Goal: Check status: Check status

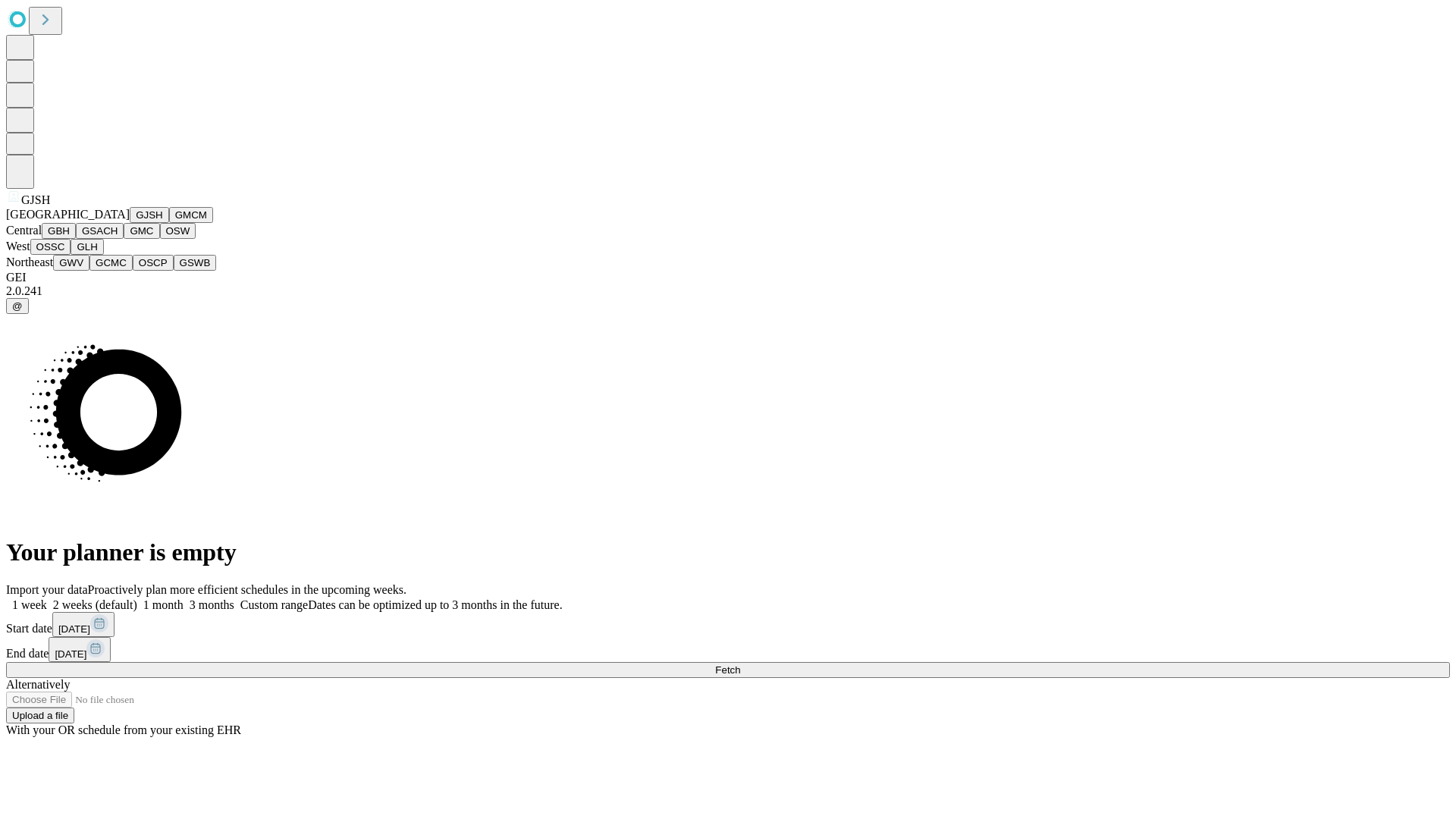
click at [130, 223] on button "GJSH" at bounding box center [149, 215] width 39 height 16
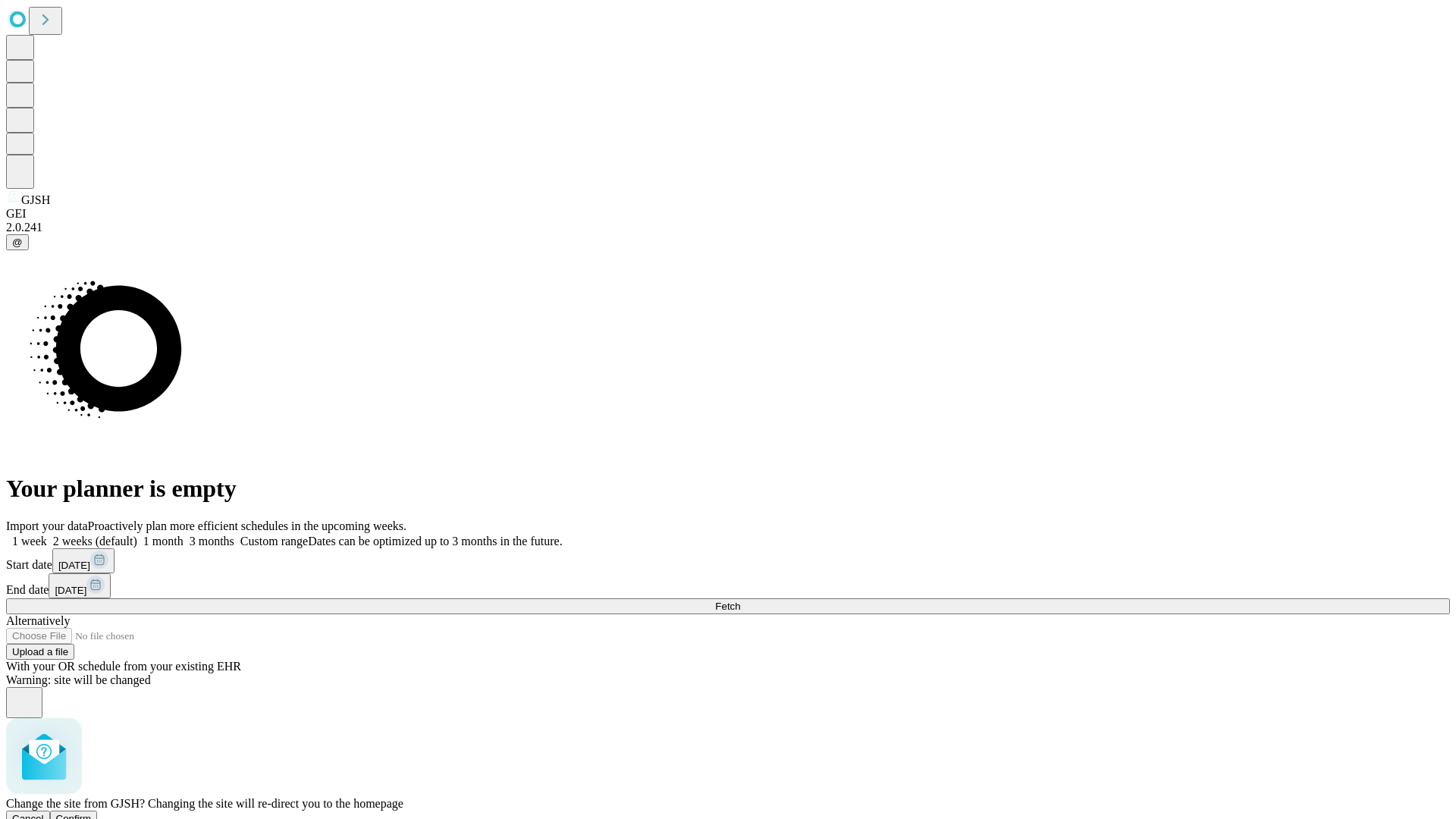
click at [92, 813] on span "Confirm" at bounding box center [74, 819] width 36 height 12
click at [183, 535] on label "1 month" at bounding box center [160, 540] width 46 height 13
click at [740, 601] on span "Fetch" at bounding box center [728, 607] width 25 height 12
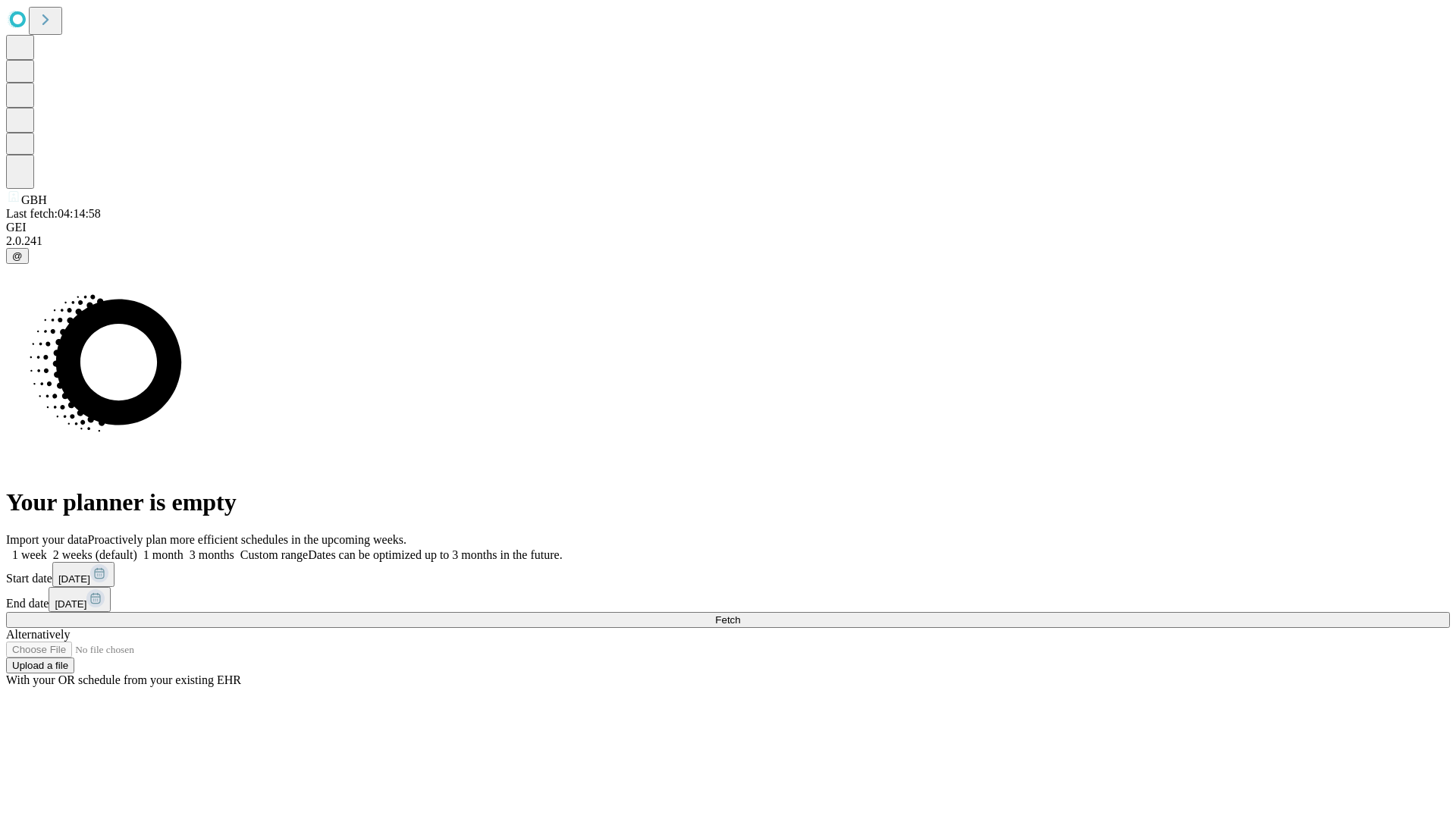
click at [183, 548] on label "1 month" at bounding box center [160, 554] width 46 height 13
click at [740, 614] on span "Fetch" at bounding box center [728, 620] width 25 height 12
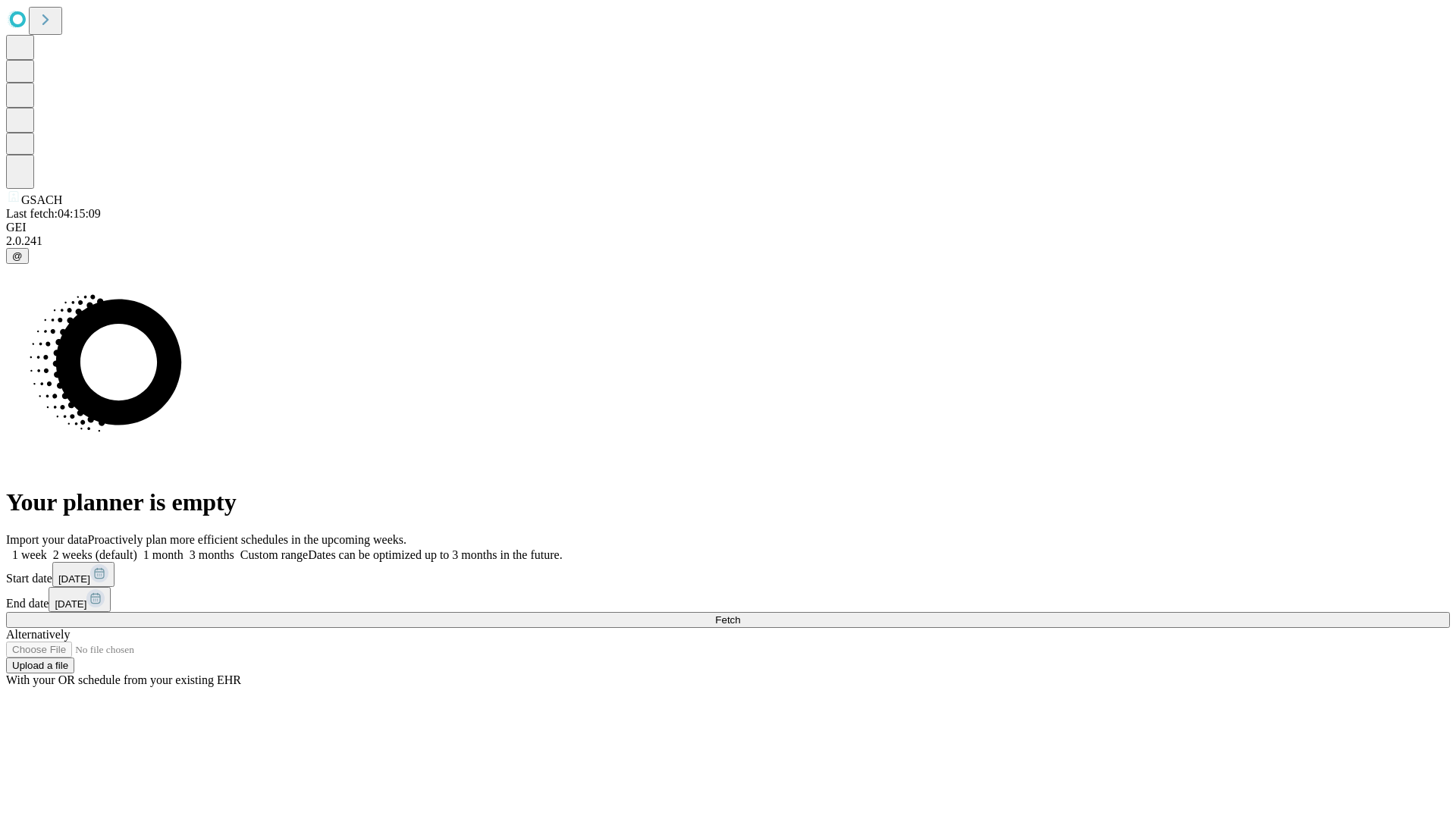
click at [740, 614] on span "Fetch" at bounding box center [728, 620] width 25 height 12
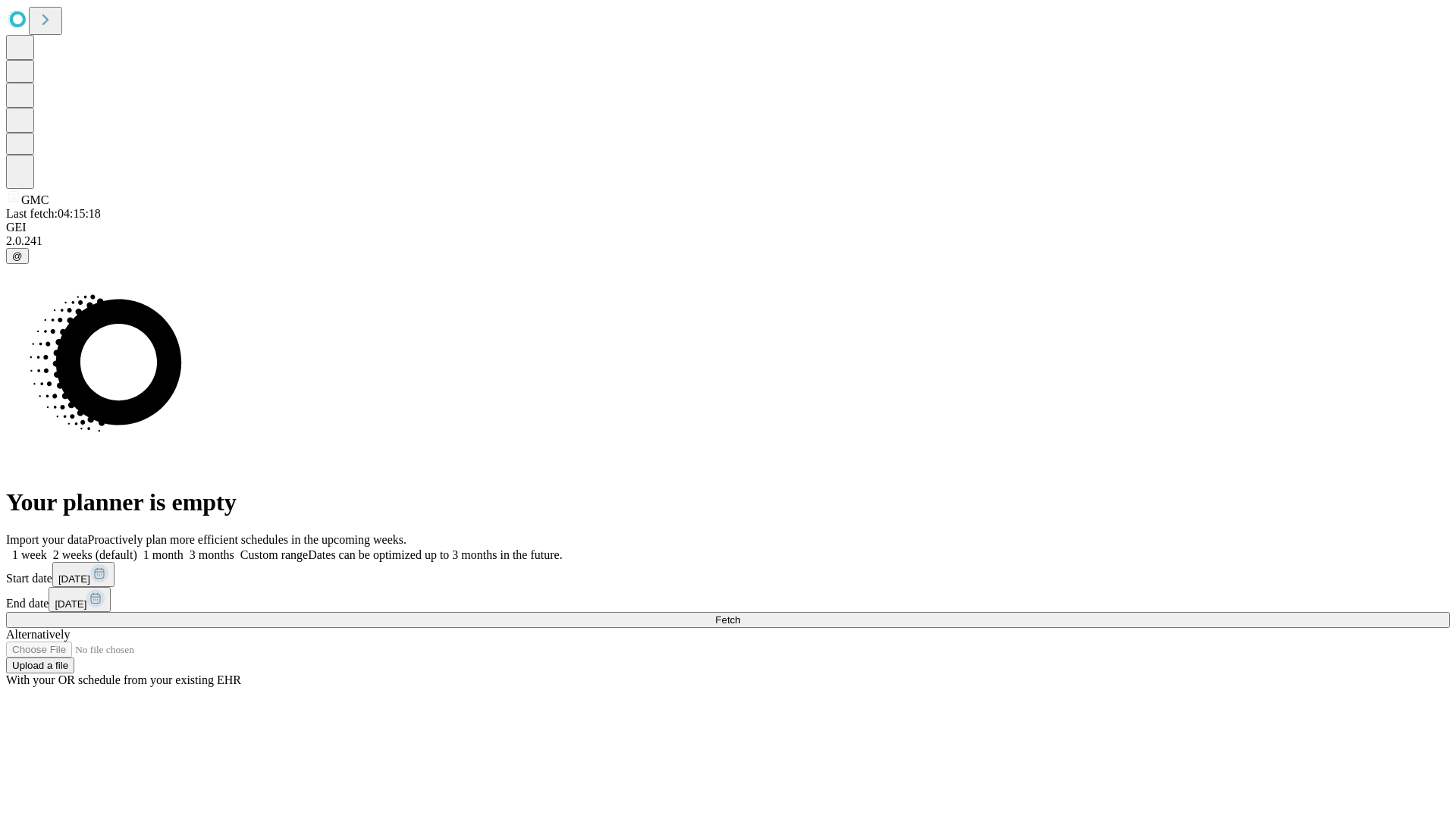
click at [183, 548] on label "1 month" at bounding box center [160, 554] width 46 height 13
click at [740, 614] on span "Fetch" at bounding box center [728, 620] width 25 height 12
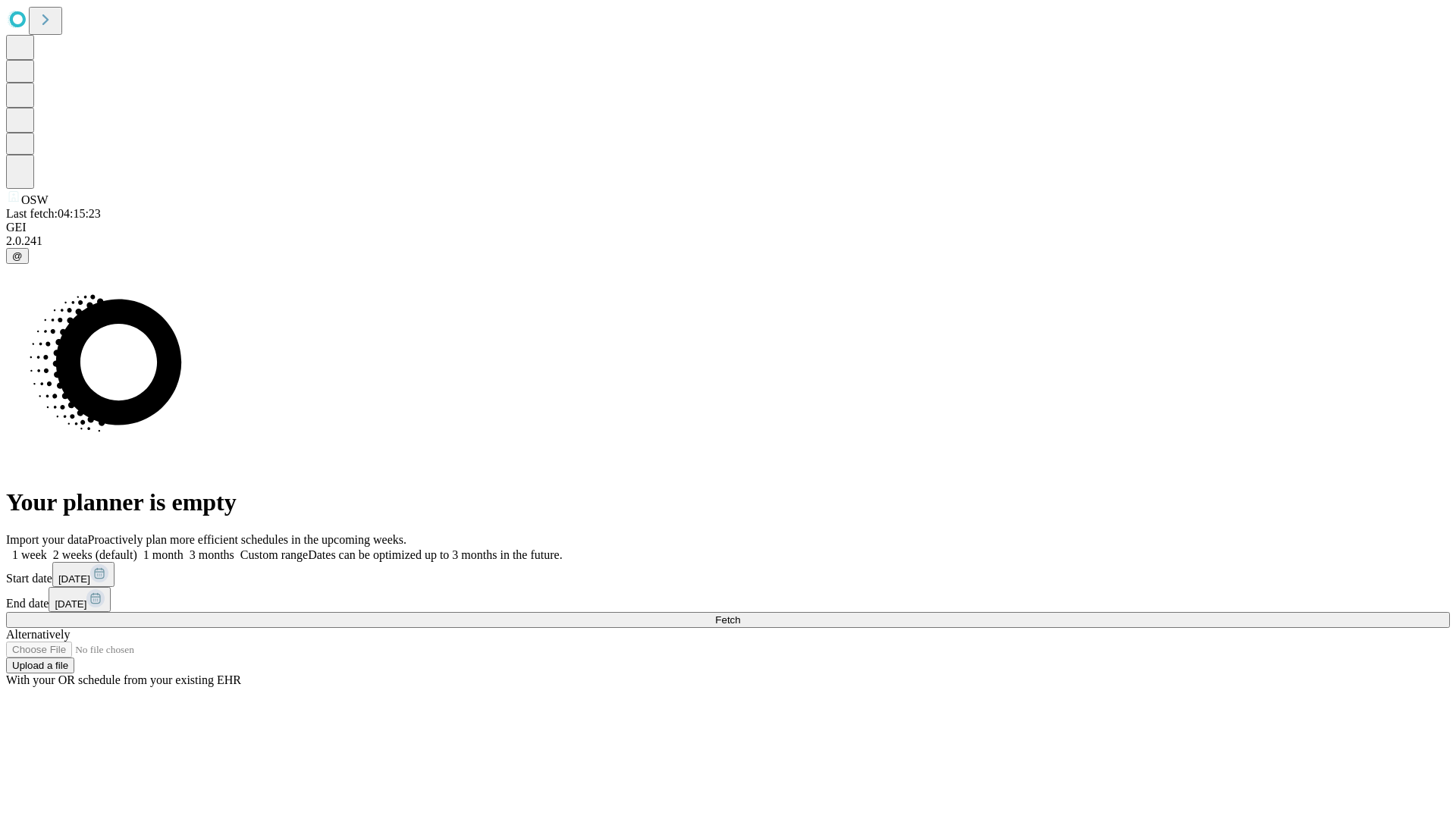
click at [183, 548] on label "1 month" at bounding box center [160, 554] width 46 height 13
click at [740, 614] on span "Fetch" at bounding box center [728, 620] width 25 height 12
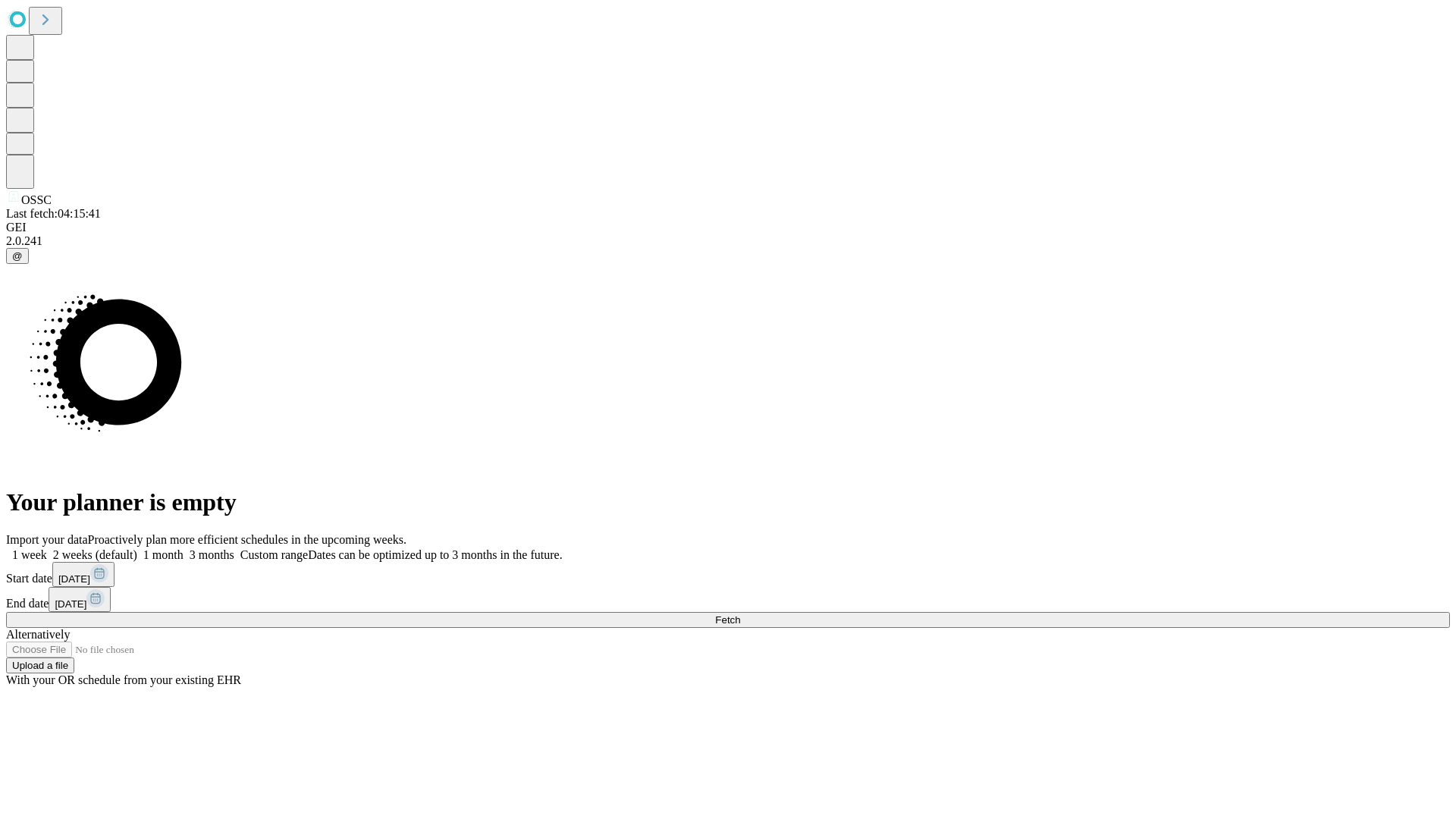
click at [183, 548] on label "1 month" at bounding box center [160, 554] width 46 height 13
click at [740, 614] on span "Fetch" at bounding box center [728, 620] width 25 height 12
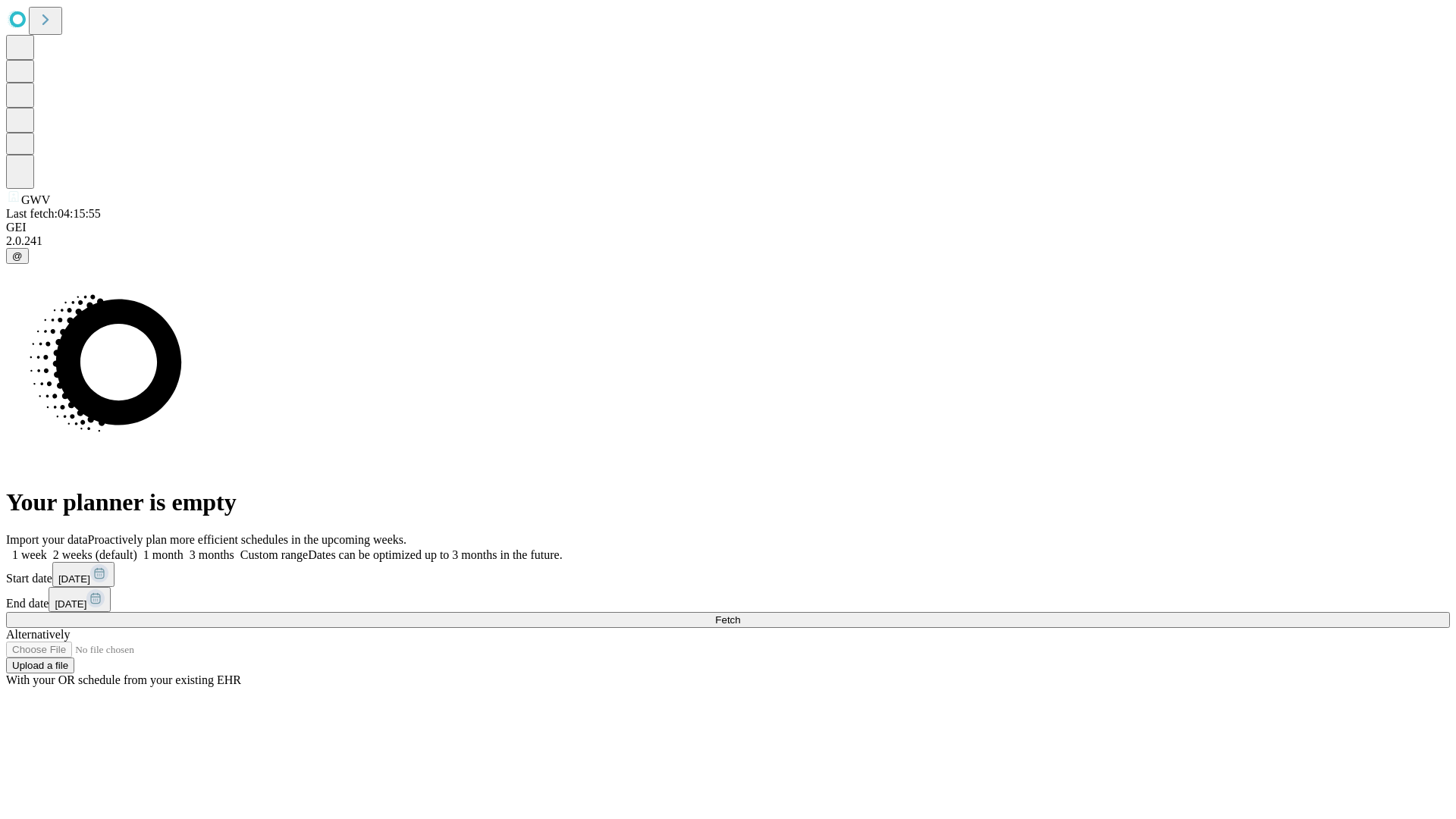
click at [183, 548] on label "1 month" at bounding box center [160, 554] width 46 height 13
click at [740, 614] on span "Fetch" at bounding box center [728, 620] width 25 height 12
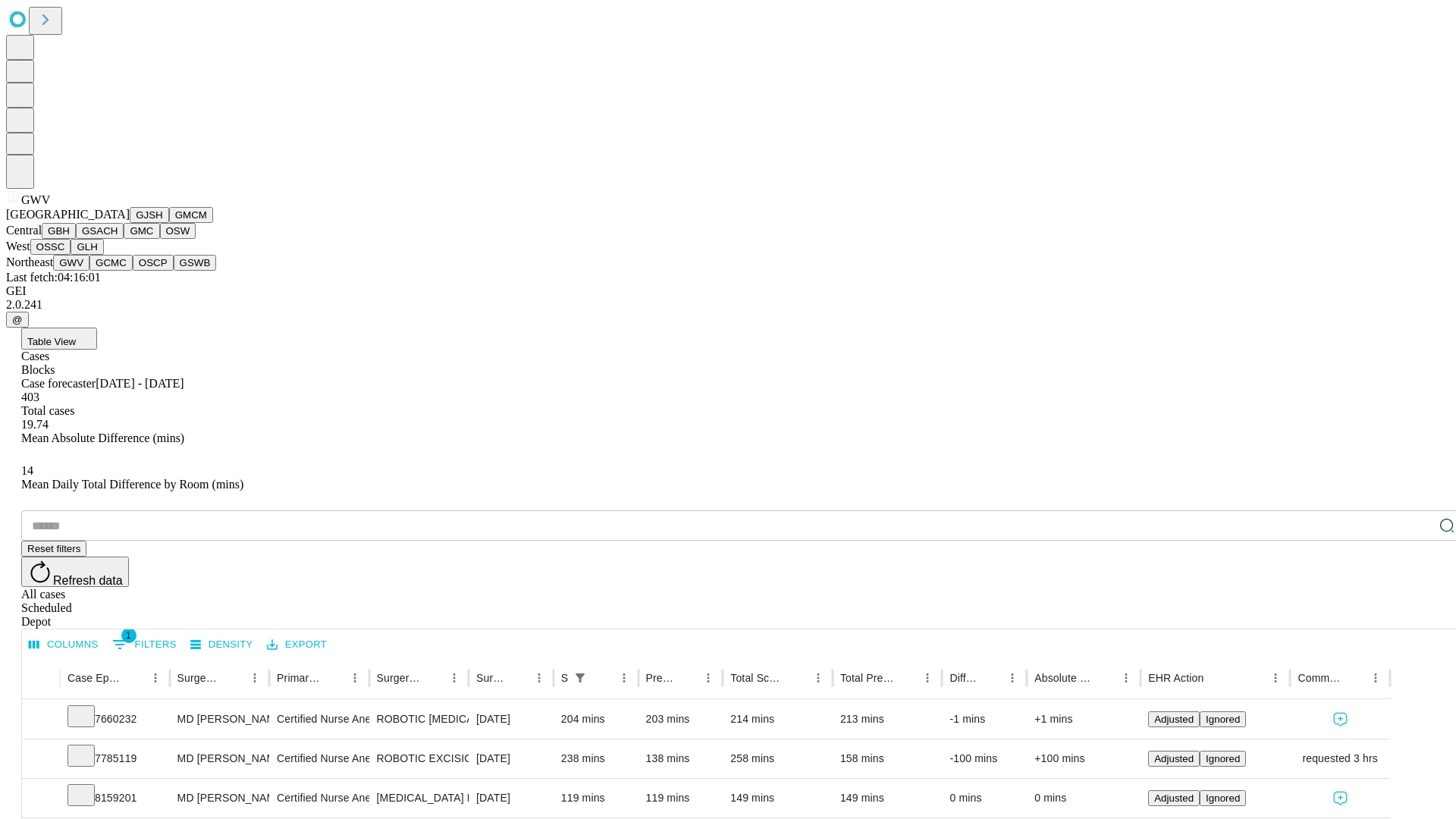
click at [118, 271] on button "GCMC" at bounding box center [111, 263] width 43 height 16
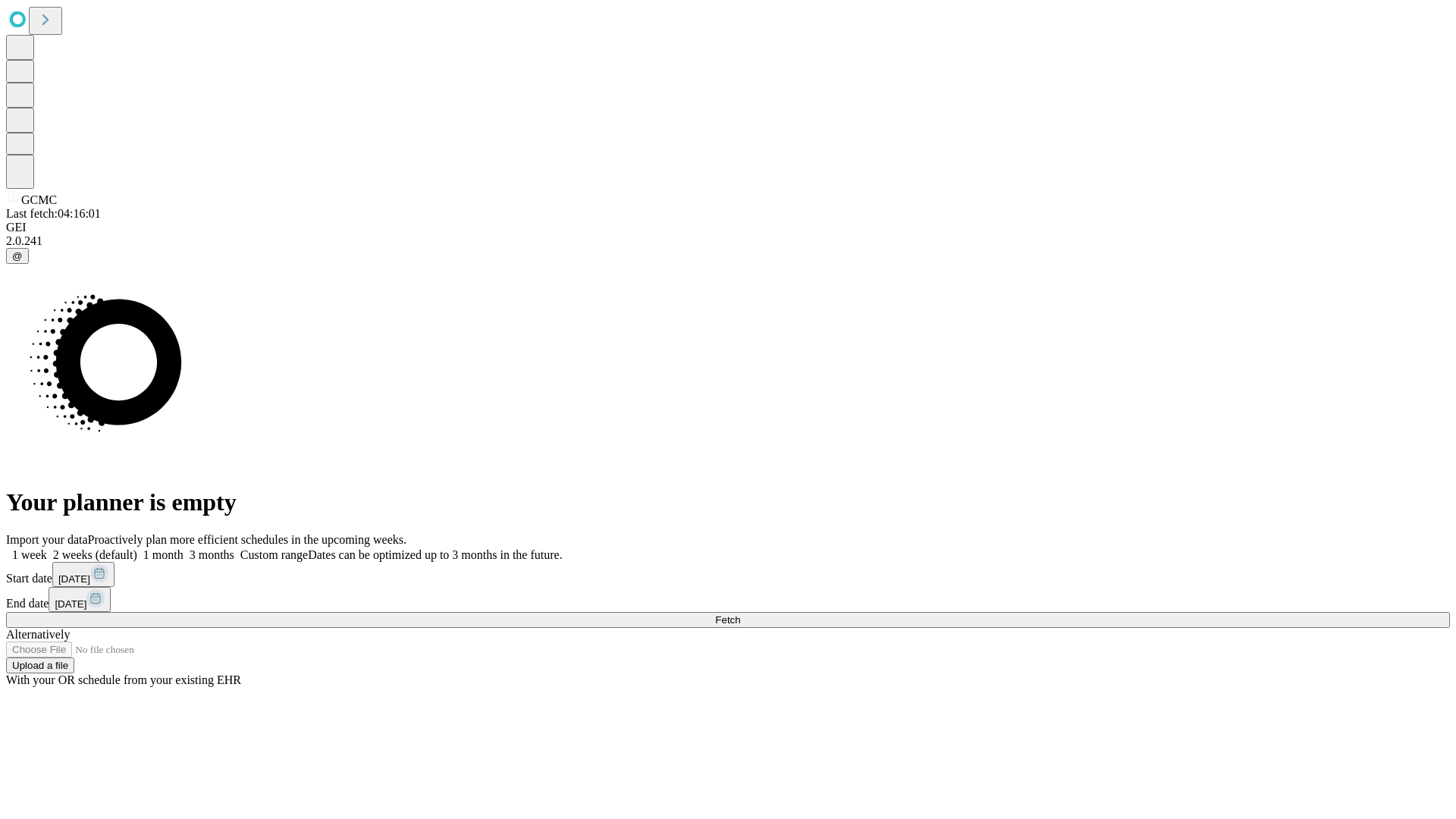
click at [183, 548] on label "1 month" at bounding box center [160, 554] width 46 height 13
click at [740, 614] on span "Fetch" at bounding box center [728, 620] width 25 height 12
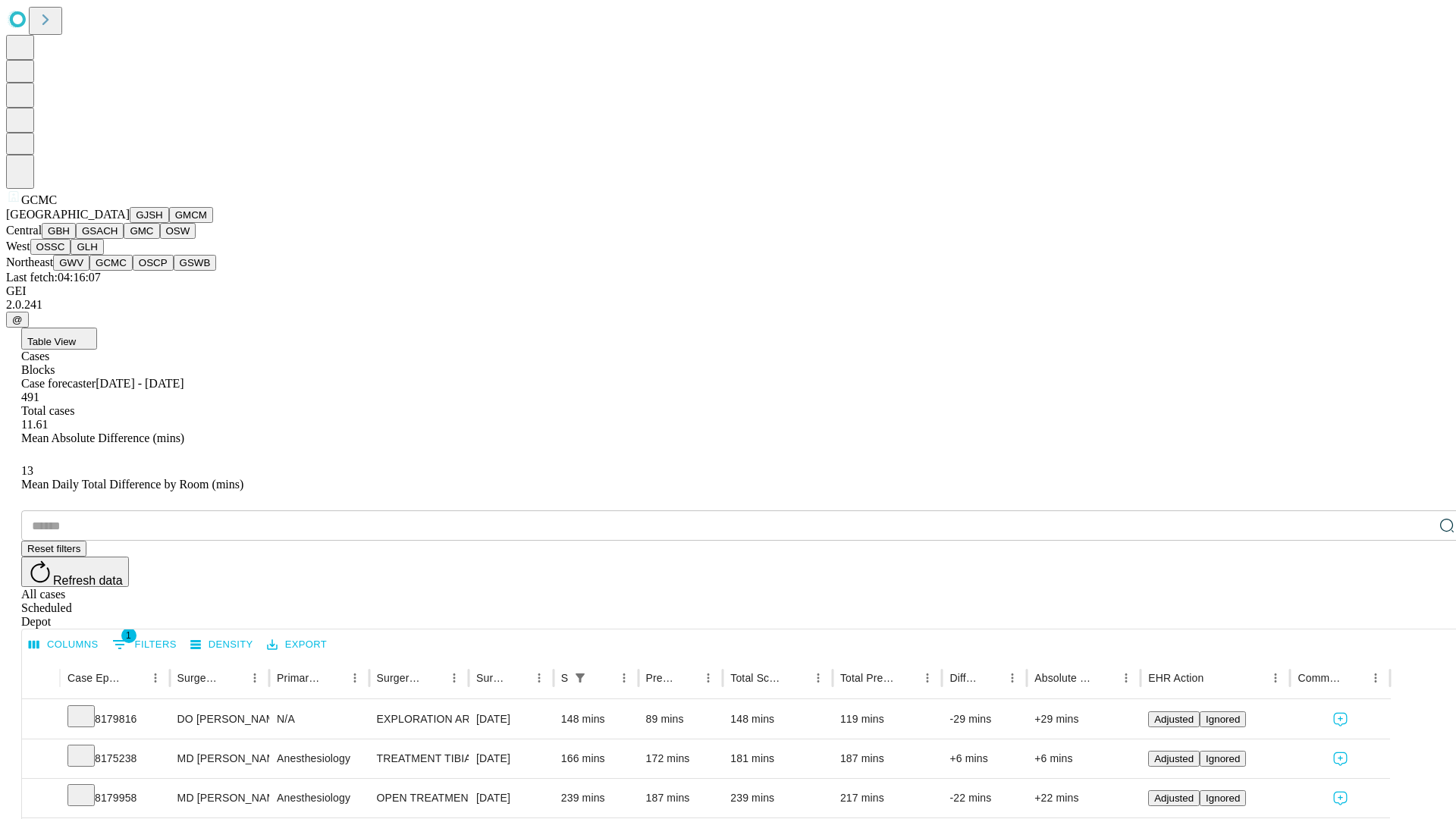
click at [132, 271] on button "OSCP" at bounding box center [153, 263] width 41 height 16
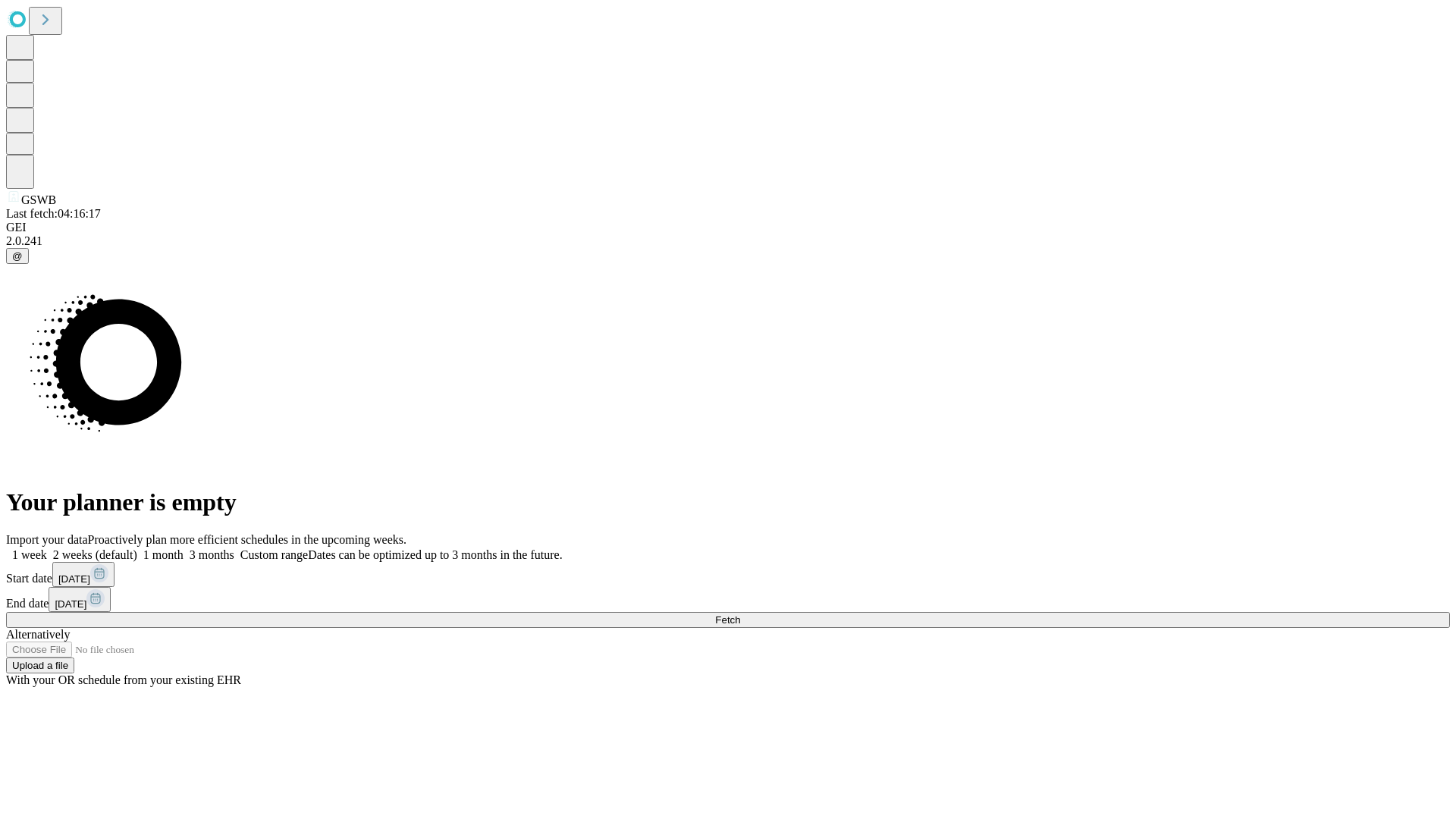
click at [740, 614] on span "Fetch" at bounding box center [728, 620] width 25 height 12
